Goal: Task Accomplishment & Management: Complete application form

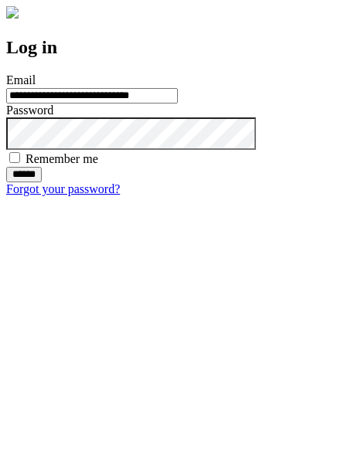
type input "**********"
click at [42, 182] on input "******" at bounding box center [24, 174] width 36 height 15
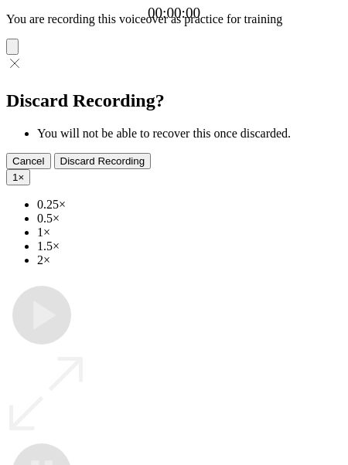
type input "**********"
